Goal: Information Seeking & Learning: Check status

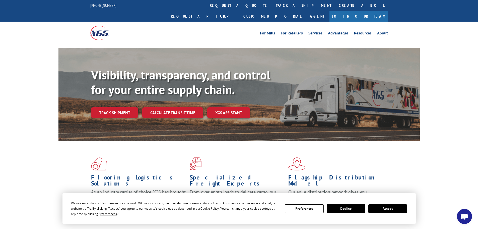
click at [272, 6] on link "track a shipment" at bounding box center [303, 5] width 63 height 11
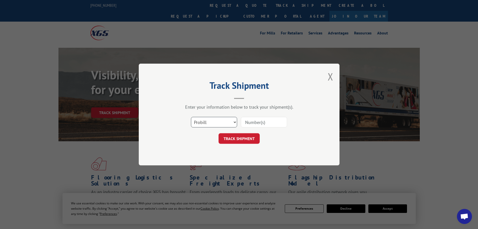
click at [211, 124] on select "Select category... Probill BOL PO" at bounding box center [214, 122] width 46 height 11
select select "bol"
click at [191, 117] on select "Select category... Probill BOL PO" at bounding box center [214, 122] width 46 height 11
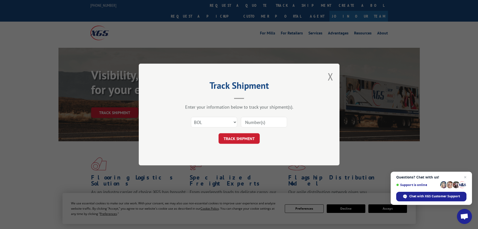
drag, startPoint x: 259, startPoint y: 118, endPoint x: 258, endPoint y: 124, distance: 5.4
click at [258, 124] on input at bounding box center [264, 122] width 46 height 11
paste input "5529266"
type input "5529266"
click at [239, 141] on button "TRACK SHIPMENT" at bounding box center [239, 138] width 41 height 11
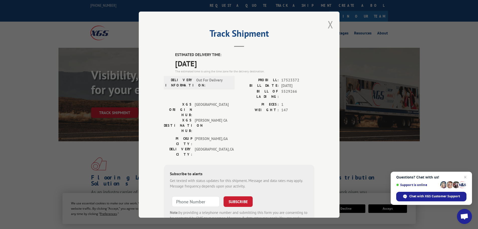
click at [328, 24] on button "Close modal" at bounding box center [331, 24] width 6 height 13
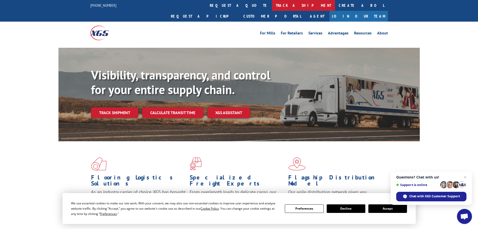
click at [272, 6] on link "track a shipment" at bounding box center [303, 5] width 63 height 11
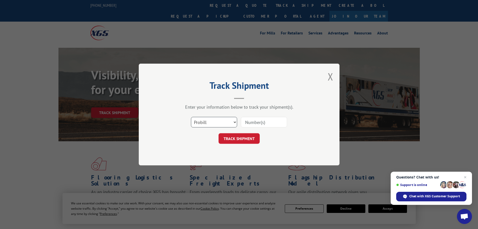
click at [211, 122] on select "Select category... Probill BOL PO" at bounding box center [214, 122] width 46 height 11
select select "bol"
click at [191, 117] on select "Select category... Probill BOL PO" at bounding box center [214, 122] width 46 height 11
click at [264, 123] on input at bounding box center [264, 122] width 46 height 11
paste input "471273"
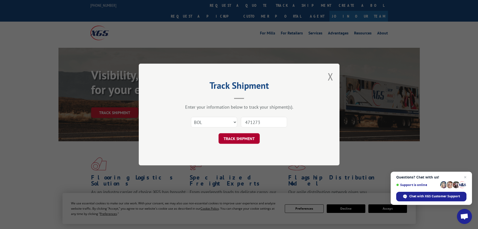
type input "471273"
click at [238, 141] on button "TRACK SHIPMENT" at bounding box center [239, 138] width 41 height 11
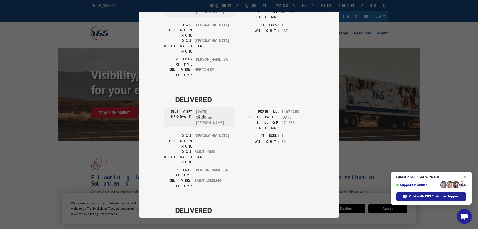
scroll to position [517, 0]
